Goal: Task Accomplishment & Management: Use online tool/utility

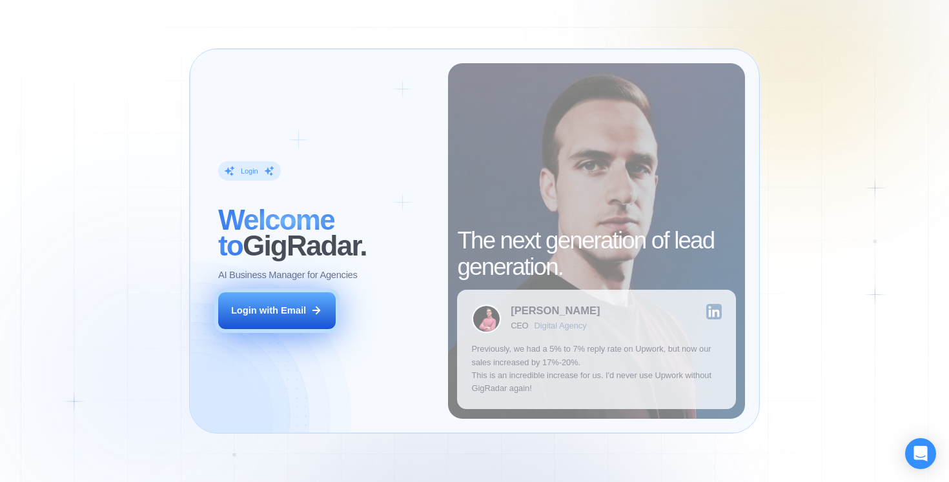
click at [274, 314] on div "Login with Email" at bounding box center [268, 310] width 75 height 13
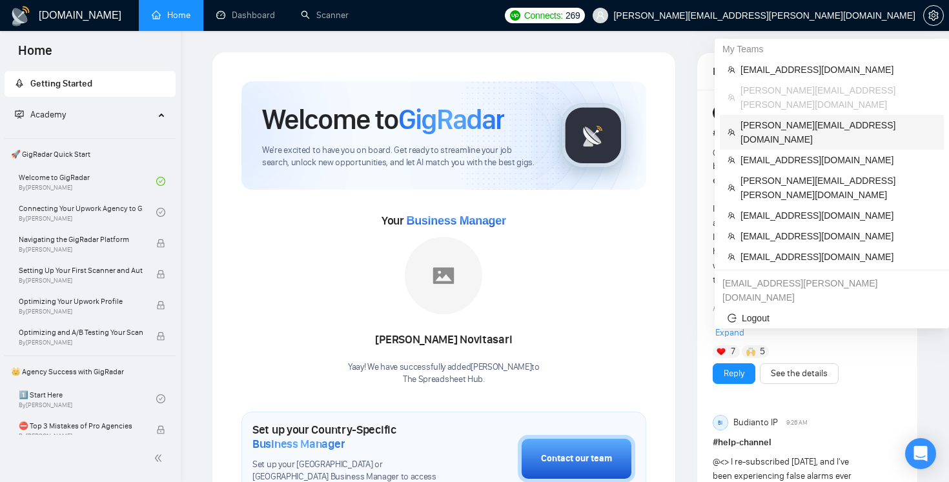
click at [788, 118] on span "[PERSON_NAME][EMAIL_ADDRESS][DOMAIN_NAME]" at bounding box center [838, 132] width 196 height 28
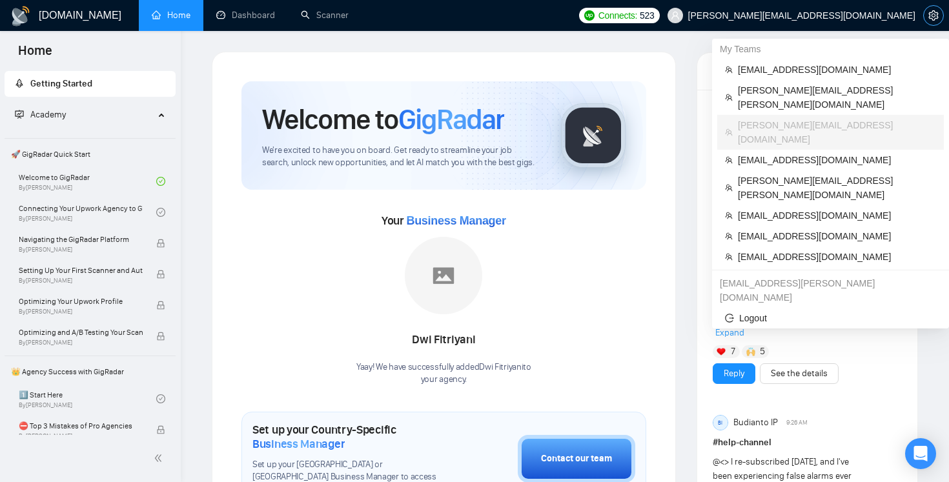
click at [931, 19] on icon "setting" at bounding box center [933, 15] width 10 height 10
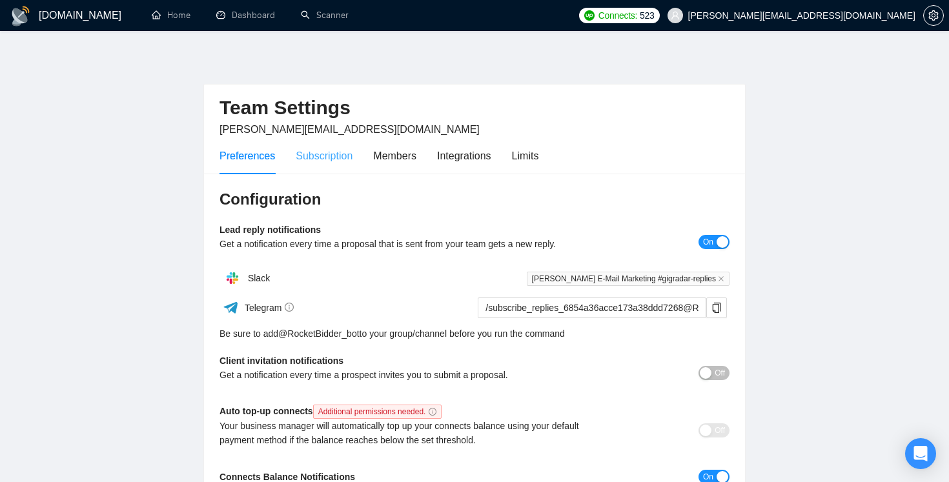
click at [326, 173] on div "Subscription" at bounding box center [324, 155] width 57 height 37
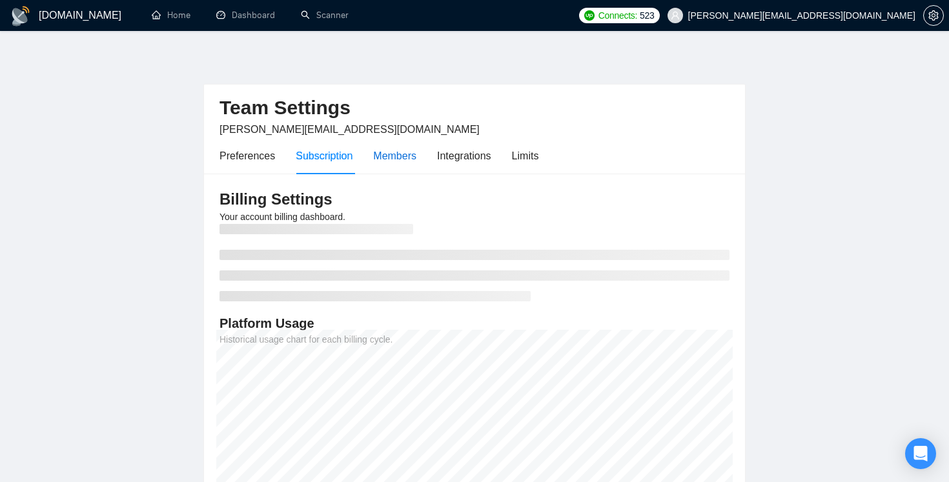
click at [401, 157] on div "Members" at bounding box center [394, 156] width 43 height 16
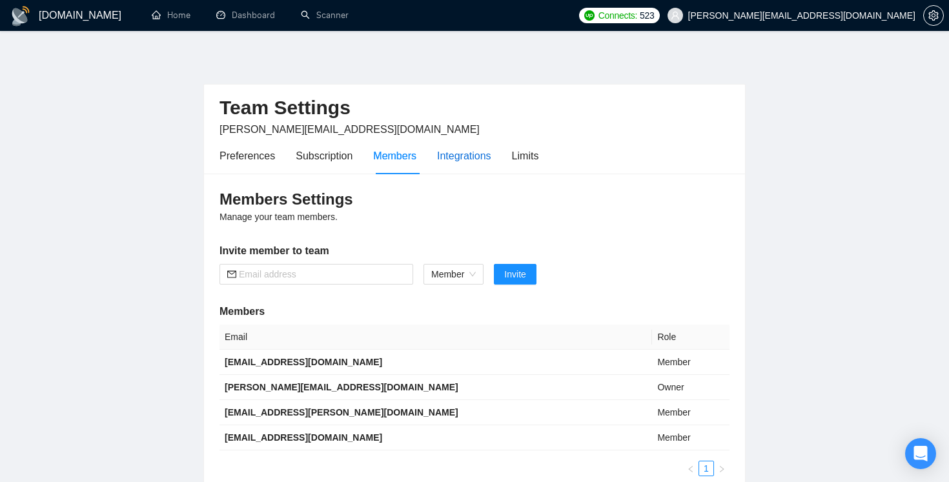
click at [483, 159] on div "Integrations" at bounding box center [464, 156] width 54 height 16
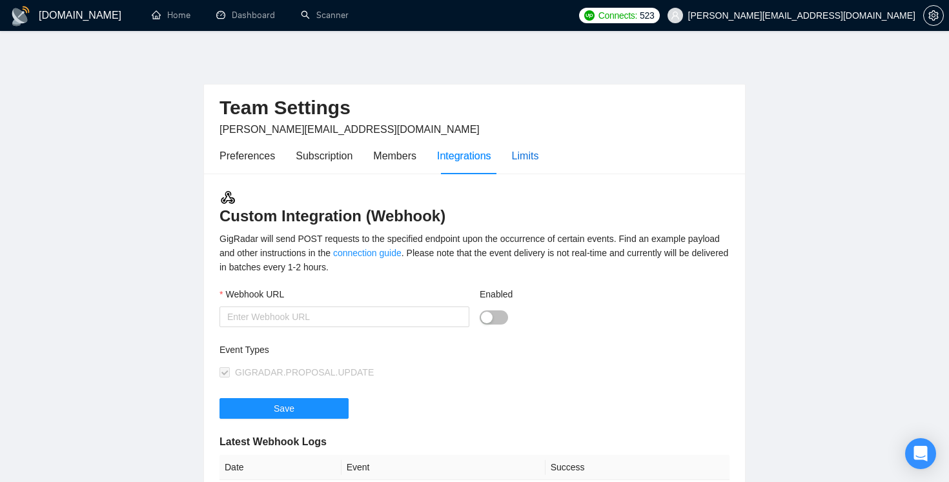
click at [528, 163] on div "Limits" at bounding box center [525, 156] width 27 height 16
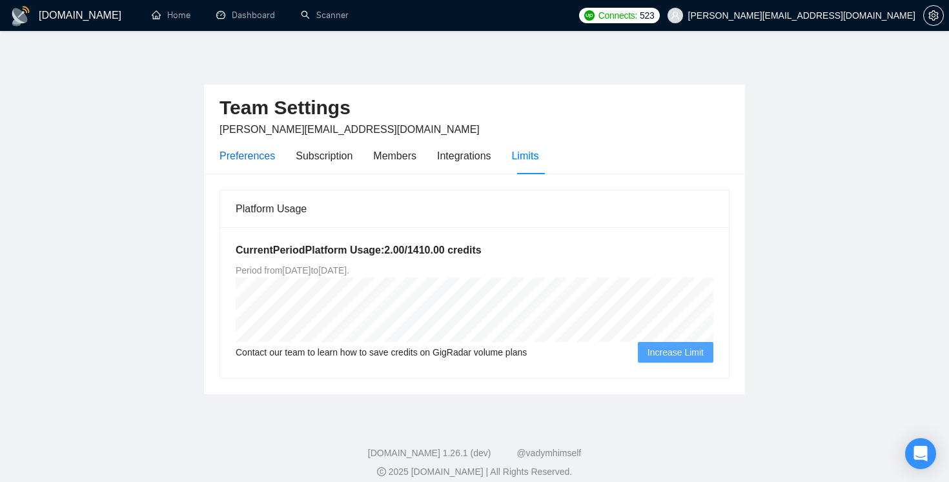
click at [256, 161] on div "Preferences" at bounding box center [247, 156] width 56 height 16
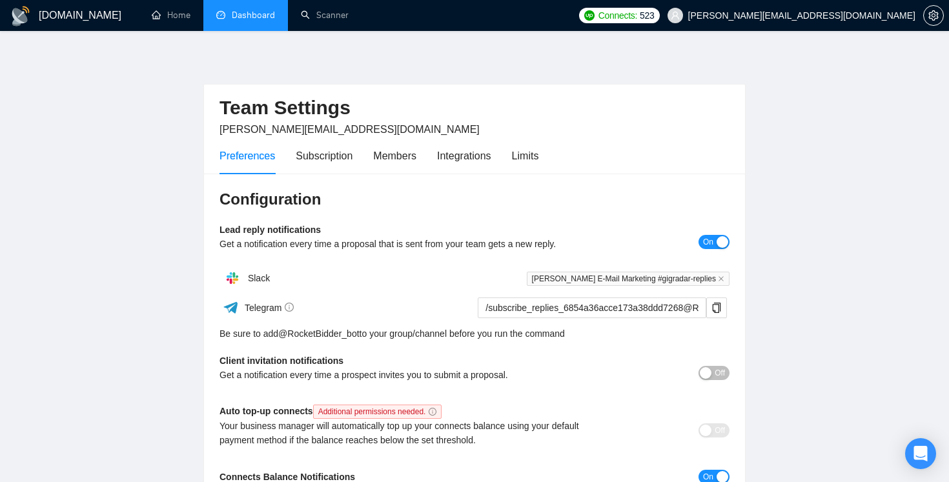
click at [258, 10] on link "Dashboard" at bounding box center [245, 15] width 59 height 11
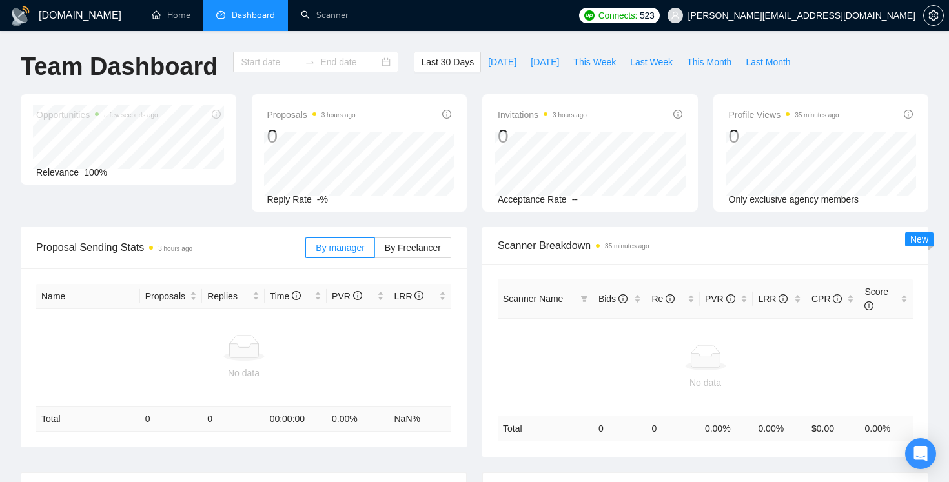
type input "[DATE]"
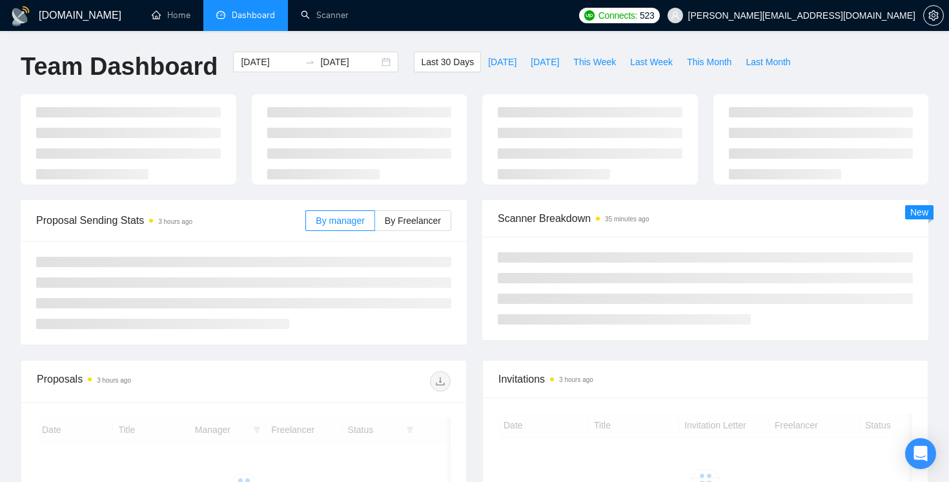
click at [877, 15] on span "[PERSON_NAME][EMAIL_ADDRESS][DOMAIN_NAME]" at bounding box center [801, 15] width 227 height 0
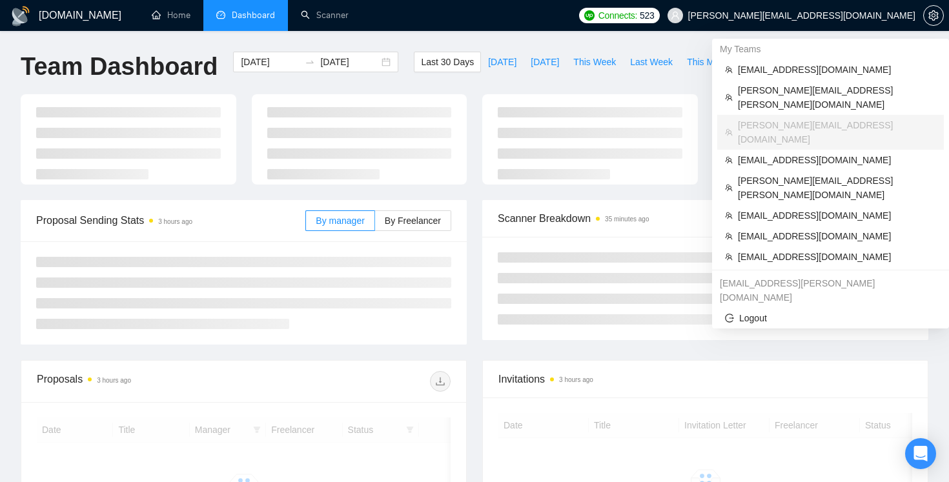
click at [877, 15] on span "[PERSON_NAME][EMAIL_ADDRESS][DOMAIN_NAME]" at bounding box center [801, 15] width 227 height 0
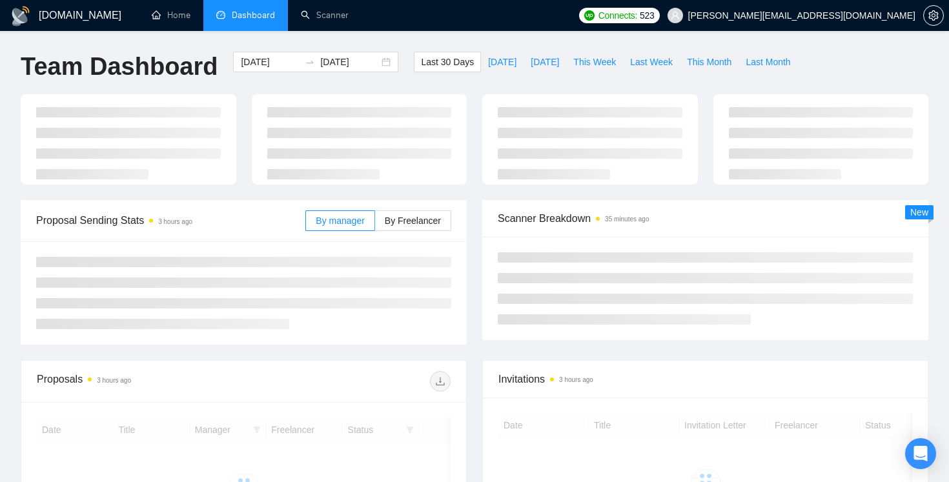
click at [549, 48] on div "[DOMAIN_NAME] Home Dashboard Scanner Connects: 523 [EMAIL_ADDRESS][DOMAIN_NAME]…" at bounding box center [474, 341] width 949 height 682
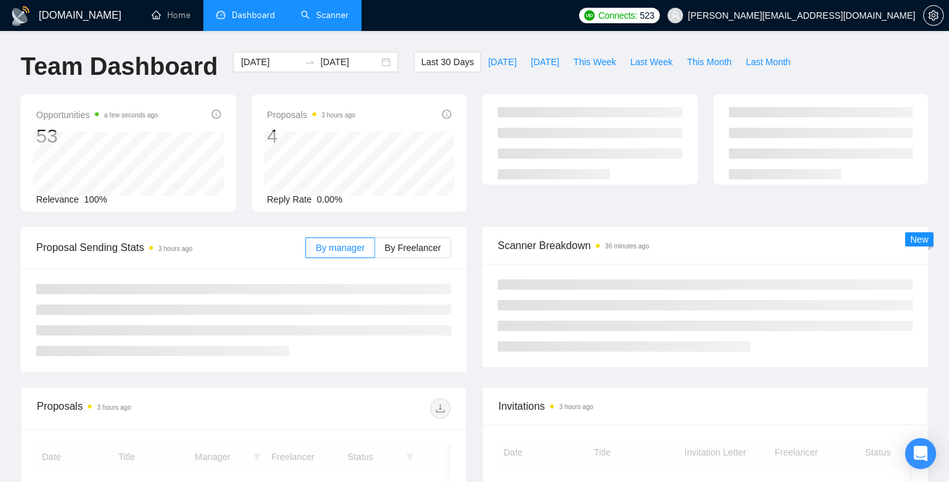
click at [321, 21] on link "Scanner" at bounding box center [325, 15] width 48 height 11
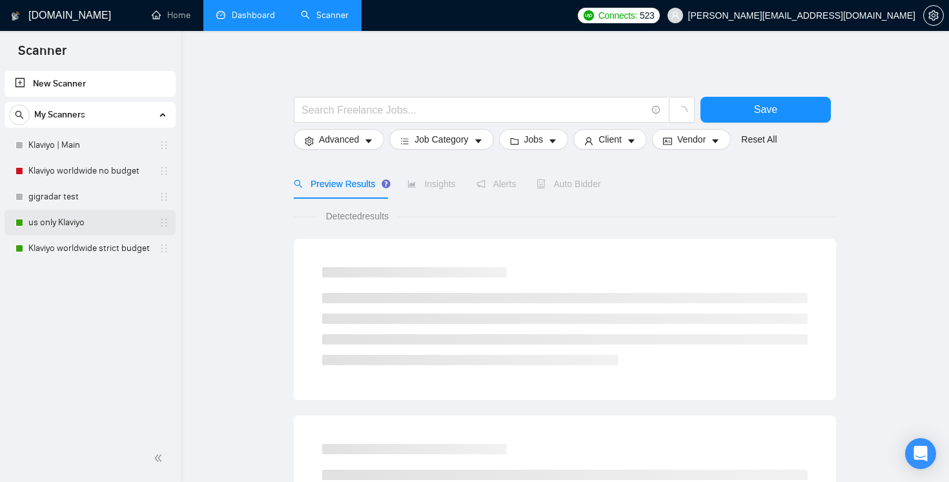
click at [90, 230] on link "us only Klaviyo" at bounding box center [89, 223] width 123 height 26
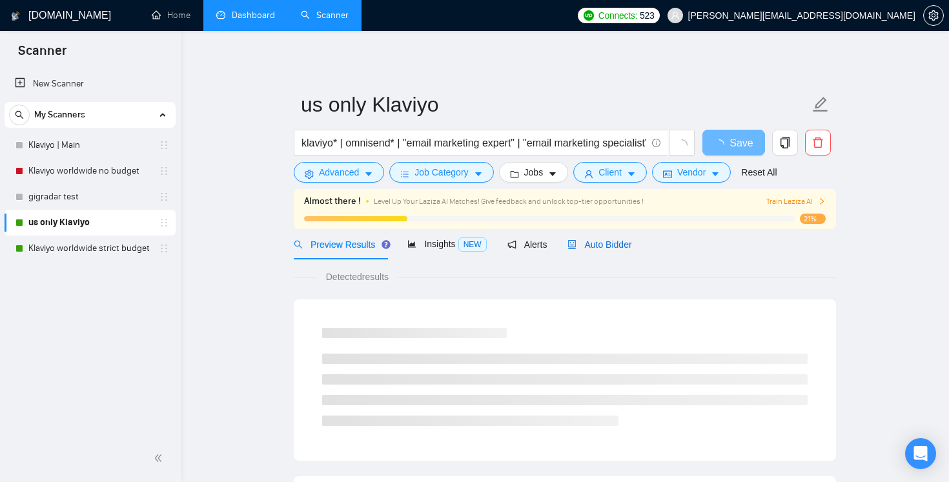
click at [609, 241] on span "Auto Bidder" at bounding box center [599, 244] width 64 height 10
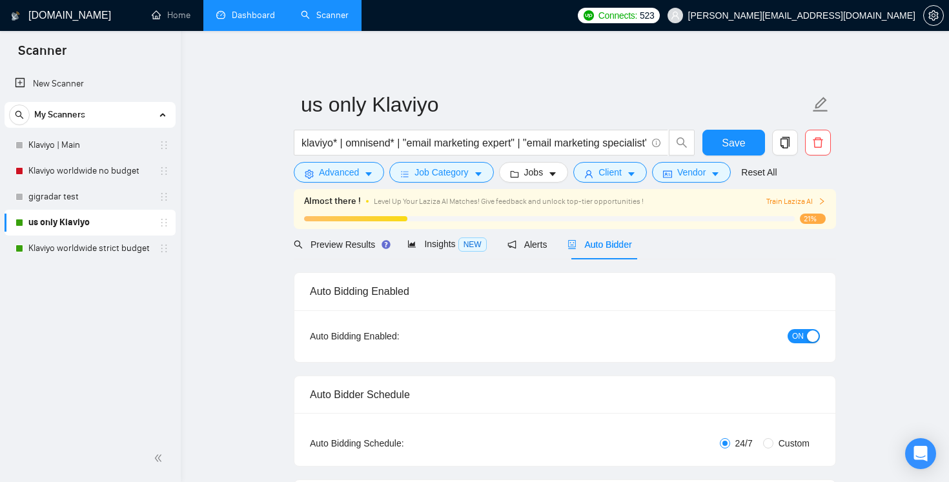
click at [563, 249] on div "Preview Results Insights NEW Alerts Auto Bidder" at bounding box center [463, 244] width 338 height 30
click at [536, 245] on span "Alerts" at bounding box center [527, 244] width 40 height 10
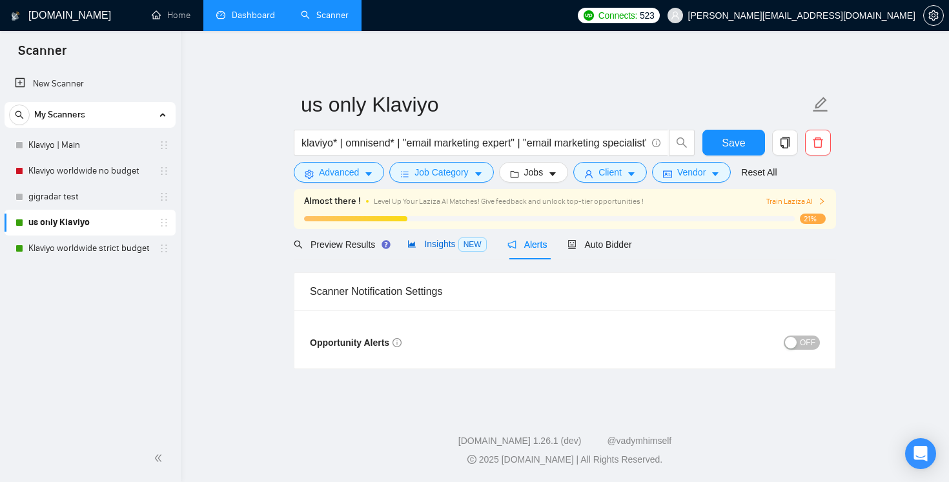
click at [415, 250] on div "Insights NEW" at bounding box center [446, 244] width 79 height 15
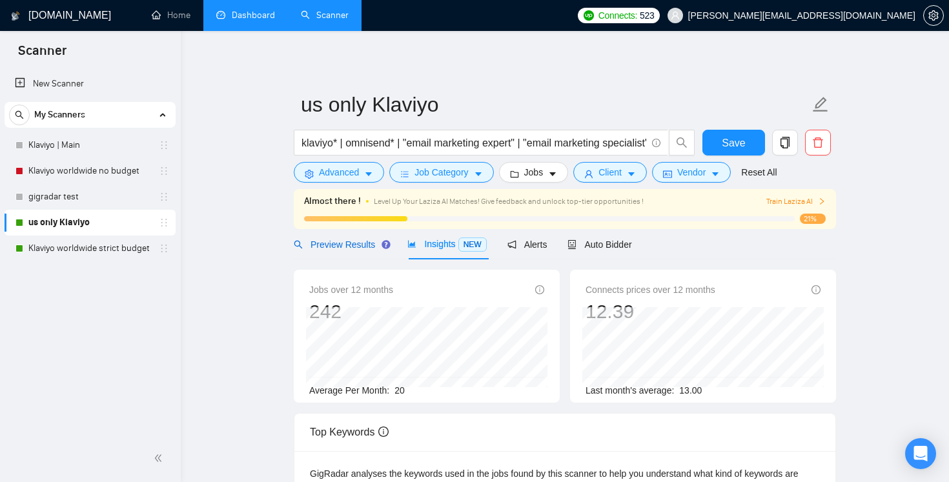
click at [326, 245] on span "Preview Results" at bounding box center [340, 244] width 93 height 10
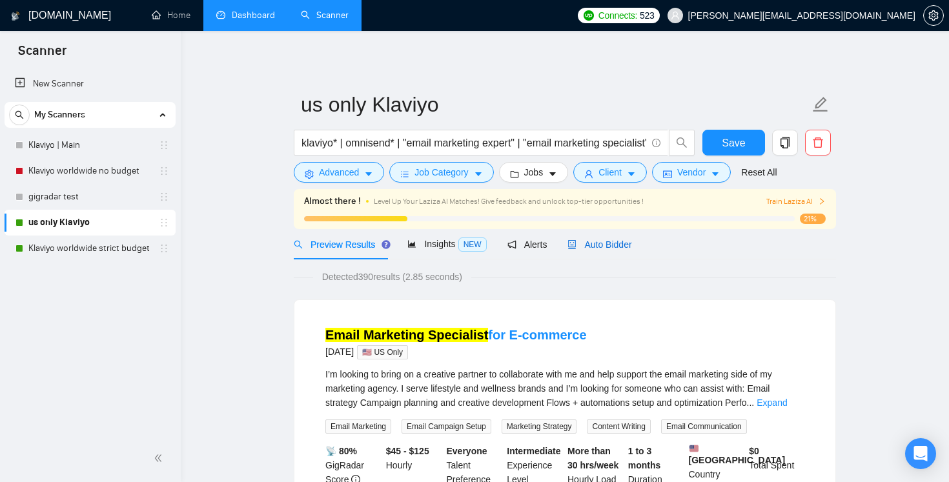
click at [631, 241] on span "Auto Bidder" at bounding box center [599, 244] width 64 height 10
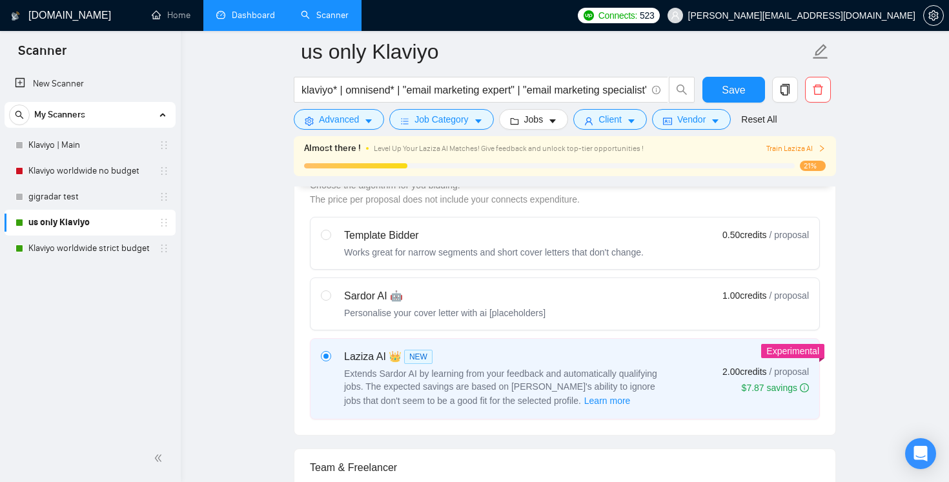
scroll to position [485, 0]
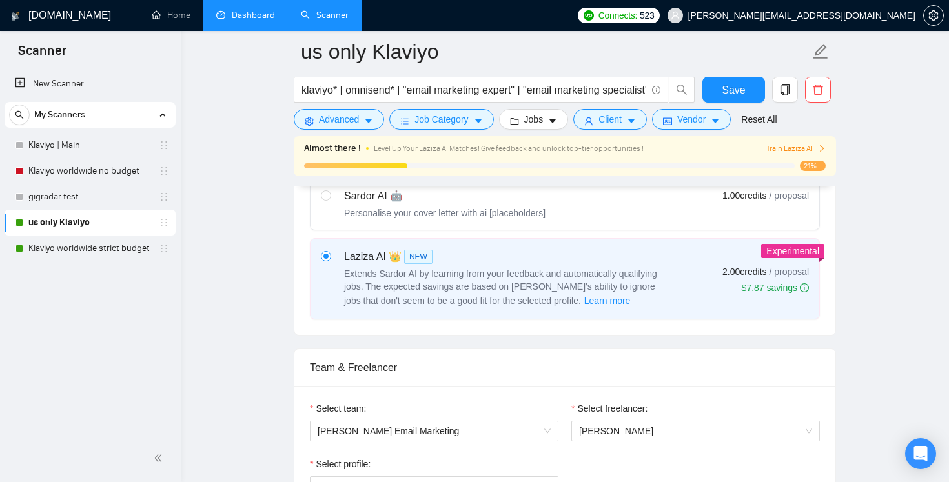
click at [272, 21] on link "Dashboard" at bounding box center [245, 15] width 59 height 11
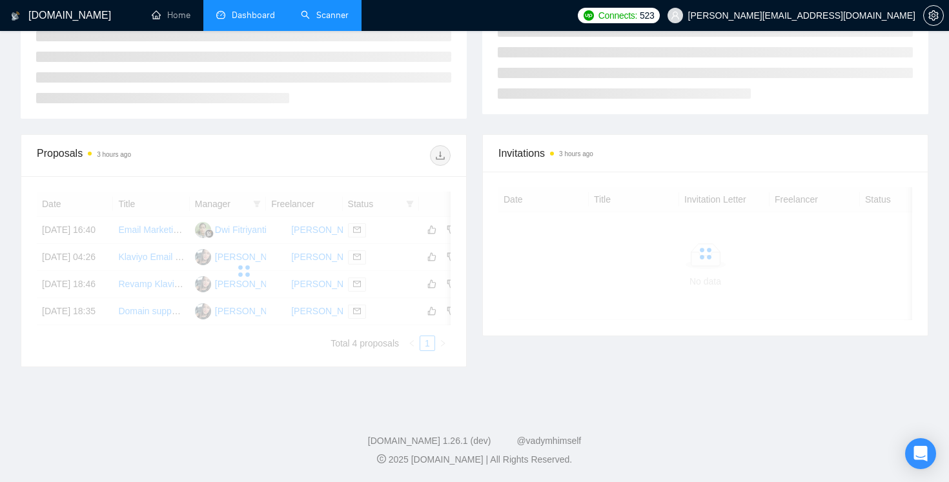
scroll to position [239, 0]
click at [169, 17] on link "Home" at bounding box center [171, 15] width 39 height 11
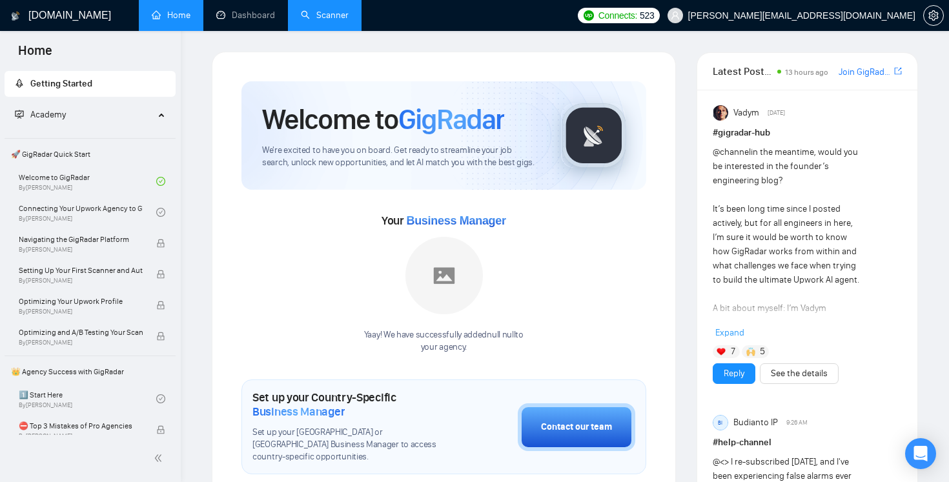
click at [809, 15] on span "[PERSON_NAME][EMAIL_ADDRESS][DOMAIN_NAME]" at bounding box center [801, 15] width 227 height 0
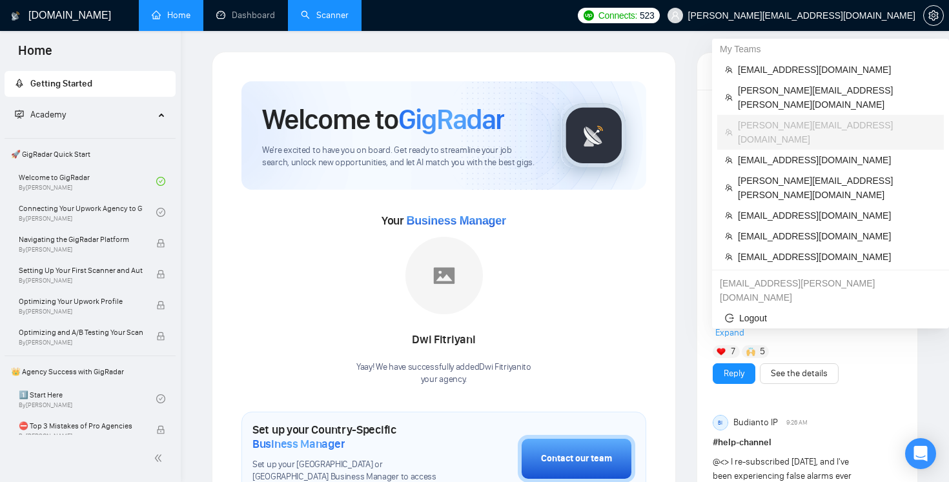
click at [809, 15] on span "[PERSON_NAME][EMAIL_ADDRESS][DOMAIN_NAME]" at bounding box center [801, 15] width 227 height 0
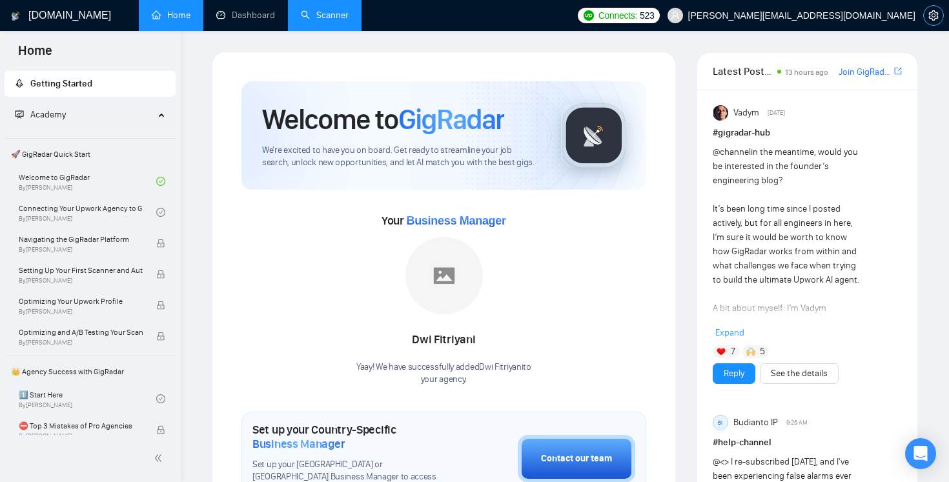
click at [937, 15] on icon "setting" at bounding box center [933, 15] width 10 height 10
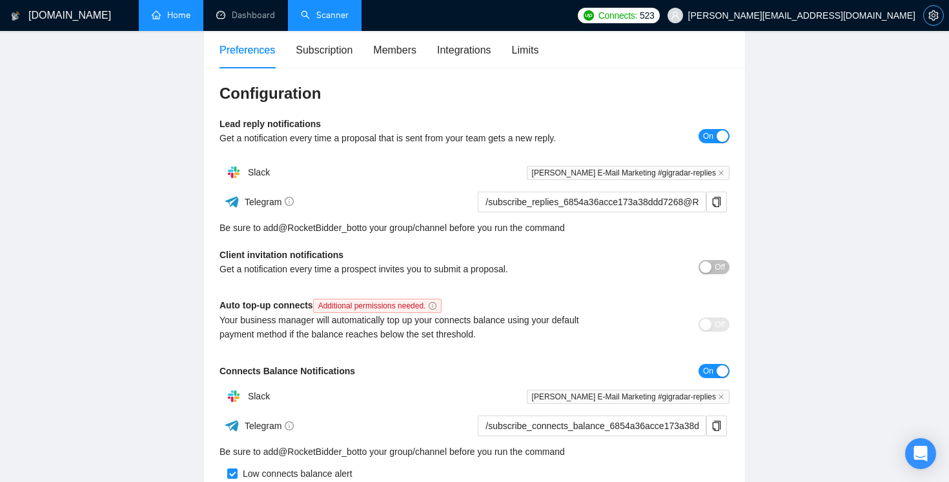
scroll to position [108, 0]
